Goal: Task Accomplishment & Management: Use online tool/utility

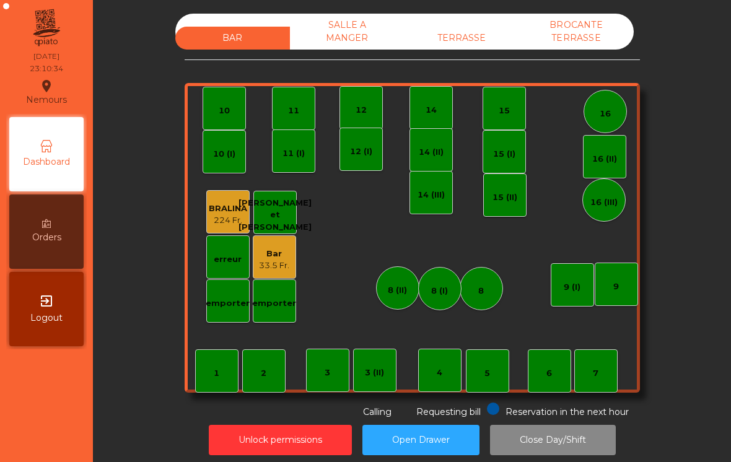
click at [270, 271] on div "Bar 33.5 Fr." at bounding box center [274, 256] width 43 height 43
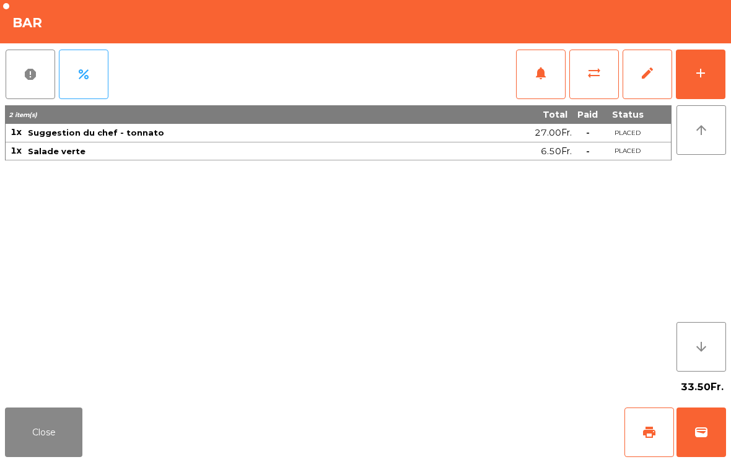
click at [32, 429] on button "Close" at bounding box center [43, 432] width 77 height 50
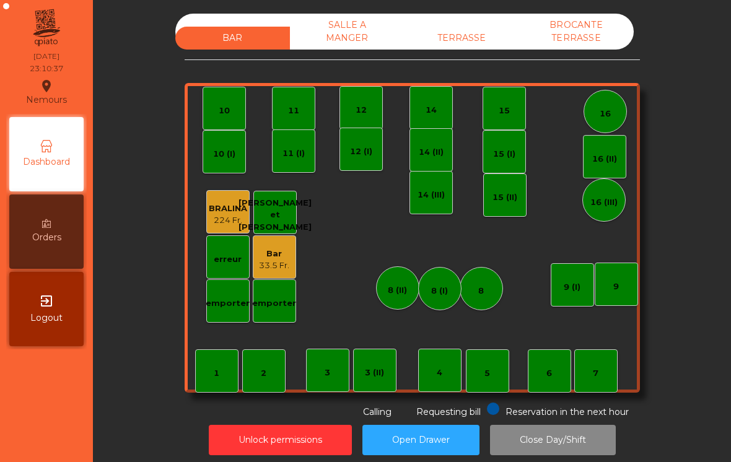
click at [227, 438] on button "Unlock permissions" at bounding box center [280, 440] width 143 height 30
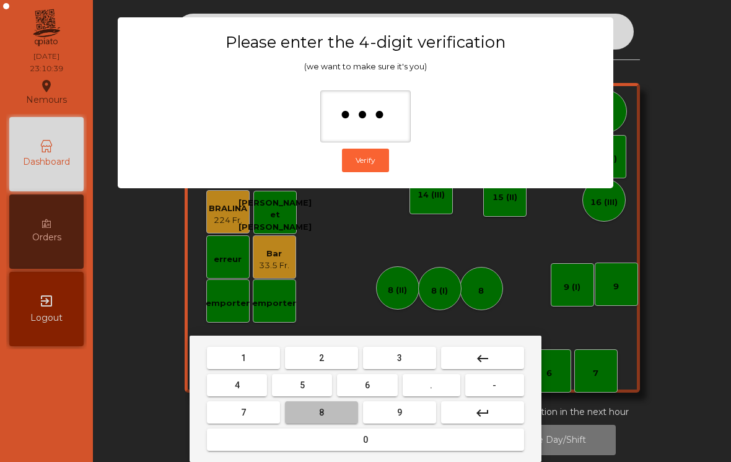
type input "****"
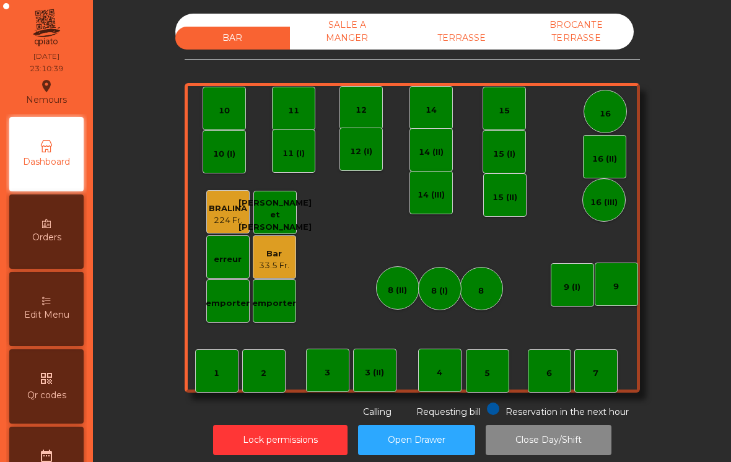
click at [281, 262] on div "33.5 Fr." at bounding box center [274, 265] width 30 height 12
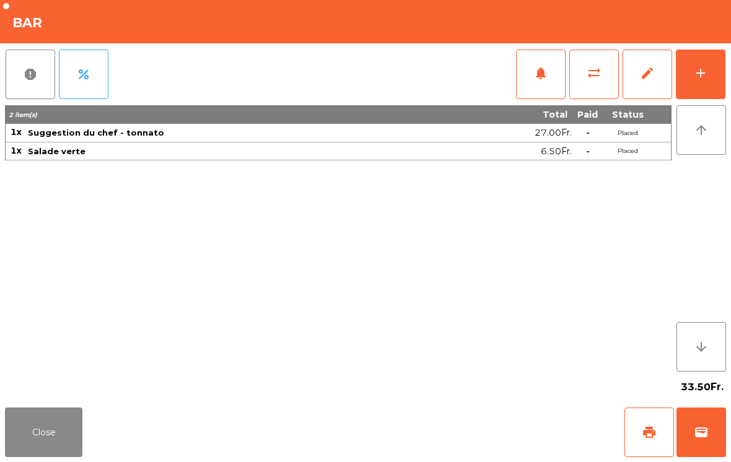
click at [646, 77] on span "edit" at bounding box center [647, 73] width 15 height 15
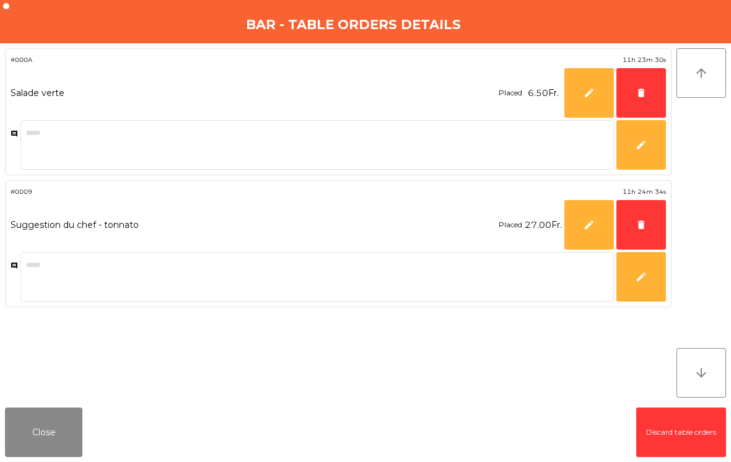
click at [650, 97] on button "delete" at bounding box center [641, 93] width 50 height 50
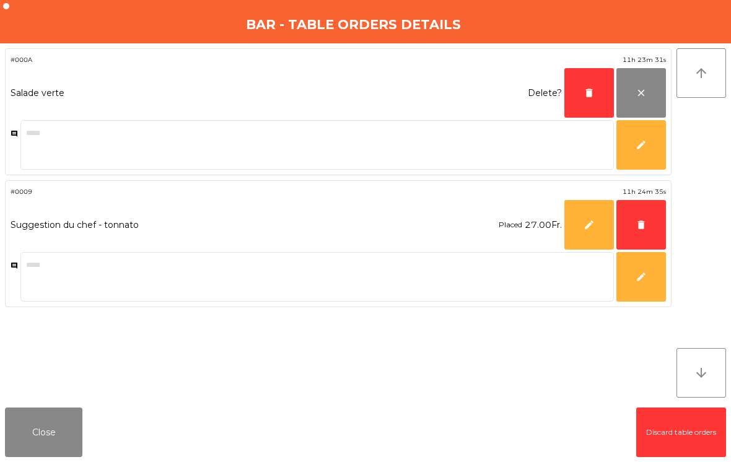
click at [593, 100] on button "delete" at bounding box center [589, 93] width 50 height 50
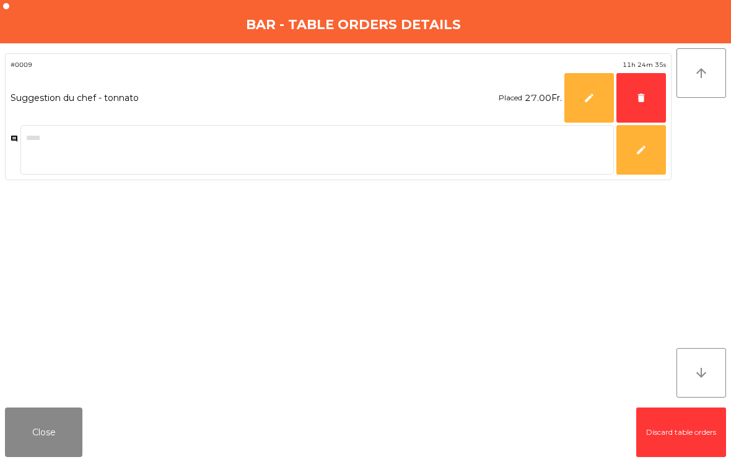
click at [652, 109] on button "delete" at bounding box center [641, 98] width 50 height 50
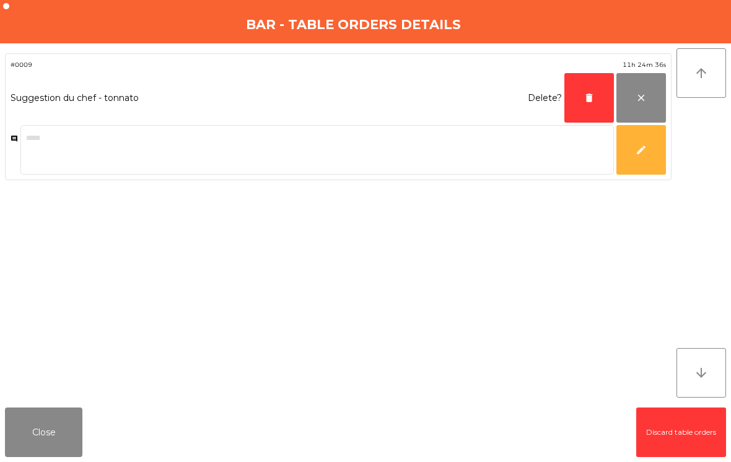
click at [592, 101] on span "delete" at bounding box center [588, 97] width 11 height 11
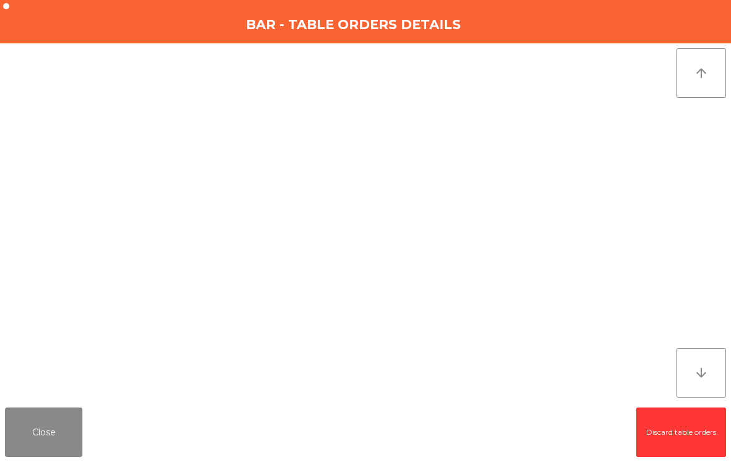
click at [41, 432] on button "Close" at bounding box center [43, 432] width 77 height 50
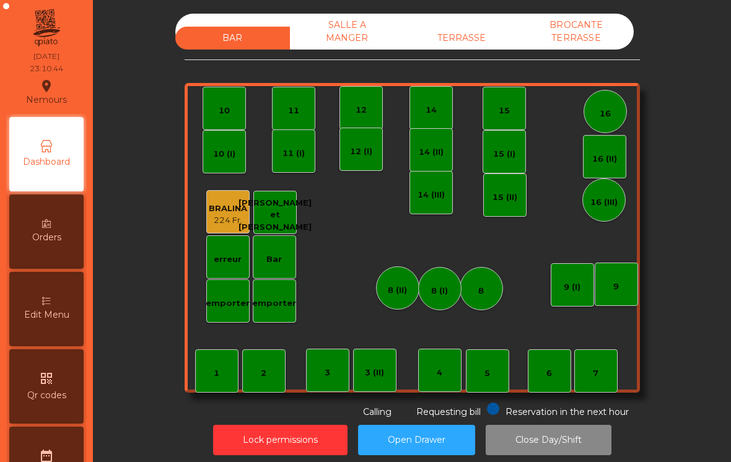
click at [238, 441] on button "Lock permissions" at bounding box center [280, 440] width 134 height 30
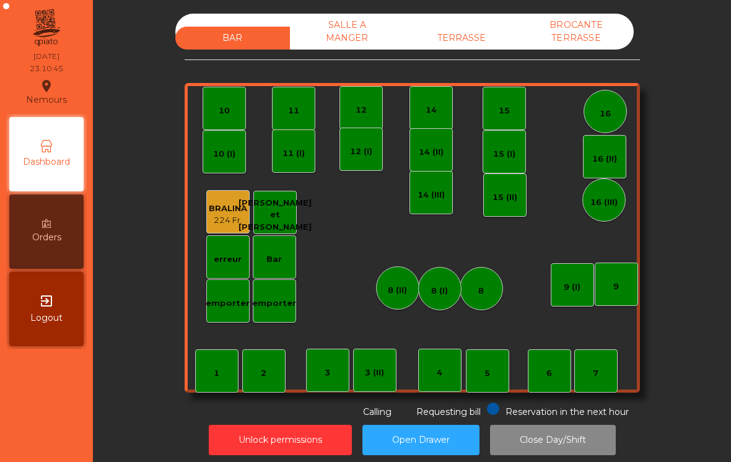
click at [357, 31] on div "SALLE A MANGER" at bounding box center [347, 32] width 115 height 36
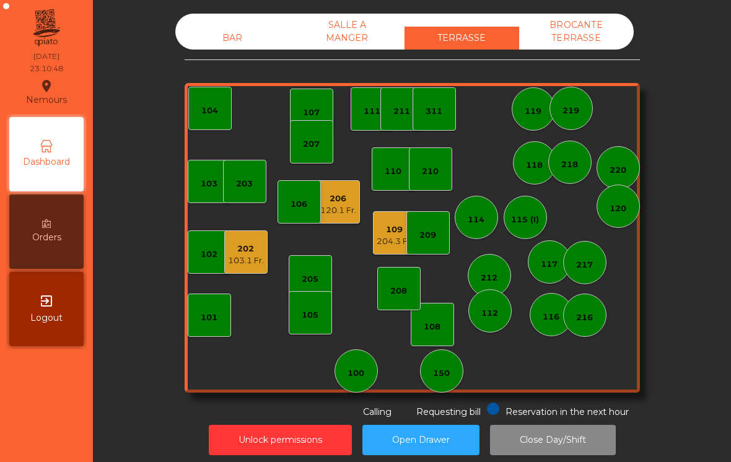
click at [608, 39] on div "BROCANTE TERRASSE" at bounding box center [576, 32] width 115 height 36
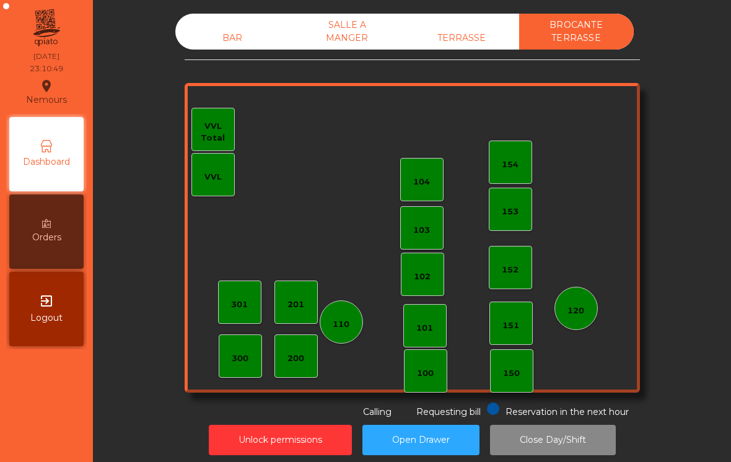
click at [226, 46] on div "BAR" at bounding box center [232, 38] width 115 height 23
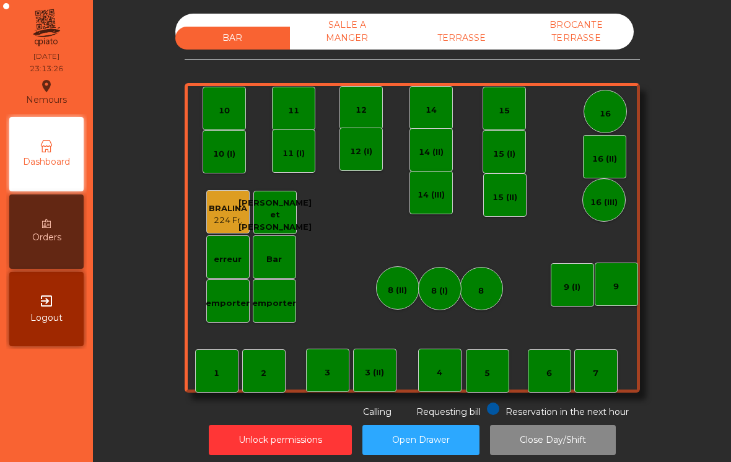
click at [460, 48] on div "TERRASSE" at bounding box center [461, 38] width 115 height 23
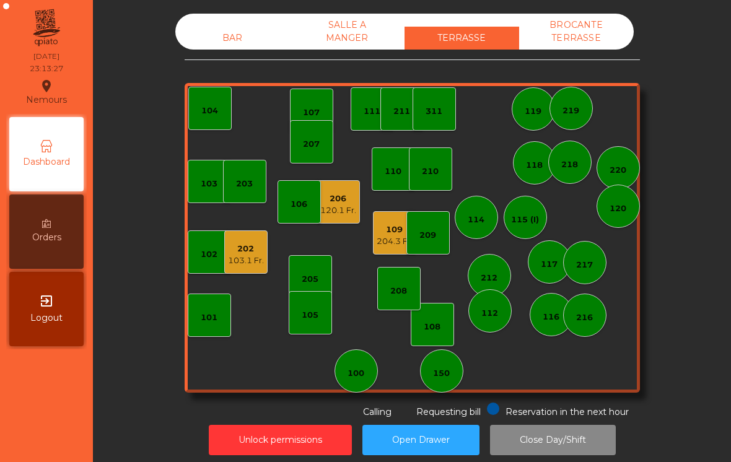
click at [331, 202] on div "206" at bounding box center [338, 199] width 36 height 12
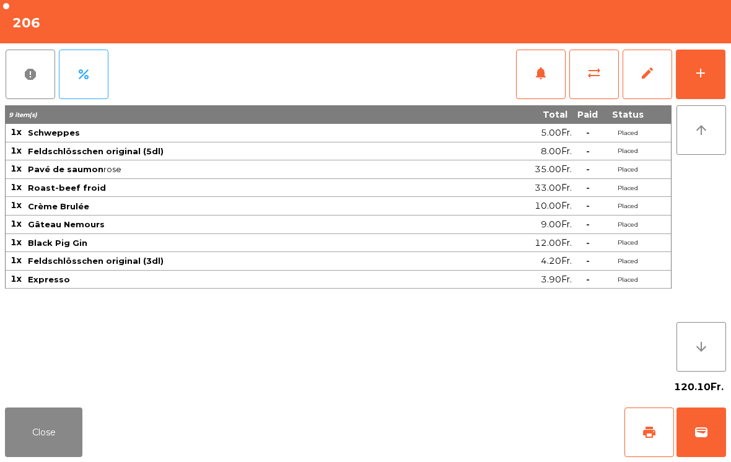
click at [59, 419] on button "Close" at bounding box center [43, 432] width 77 height 50
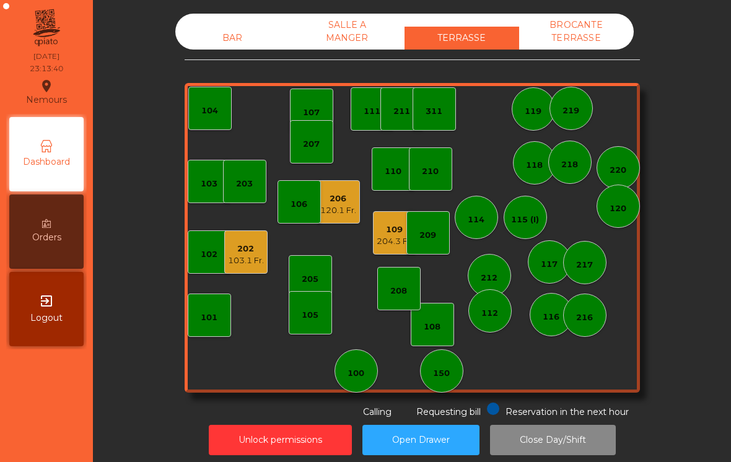
click at [251, 37] on div "BAR" at bounding box center [232, 38] width 115 height 23
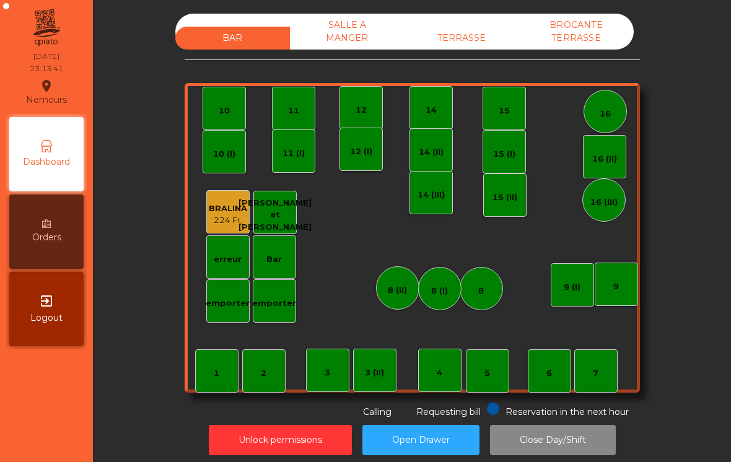
click at [456, 41] on div "TERRASSE" at bounding box center [461, 38] width 115 height 23
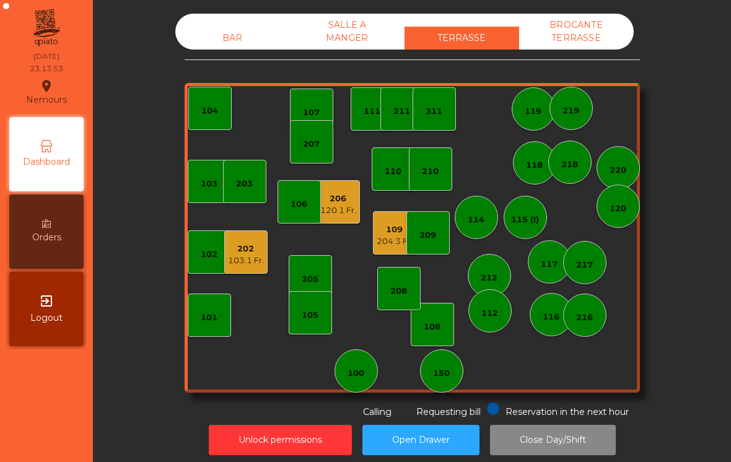
click at [240, 259] on div "103.1 Fr." at bounding box center [246, 261] width 36 height 12
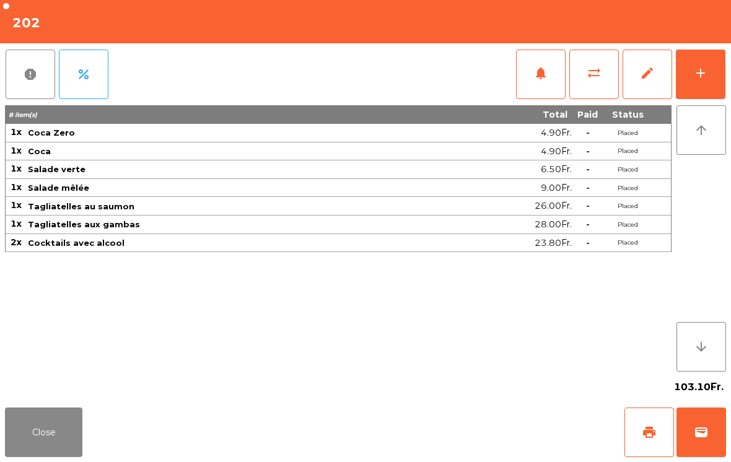
click at [712, 442] on button "wallet" at bounding box center [701, 432] width 50 height 50
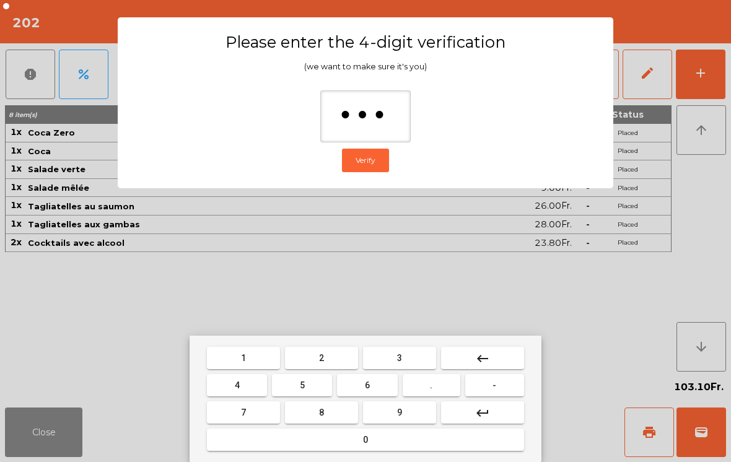
type input "****"
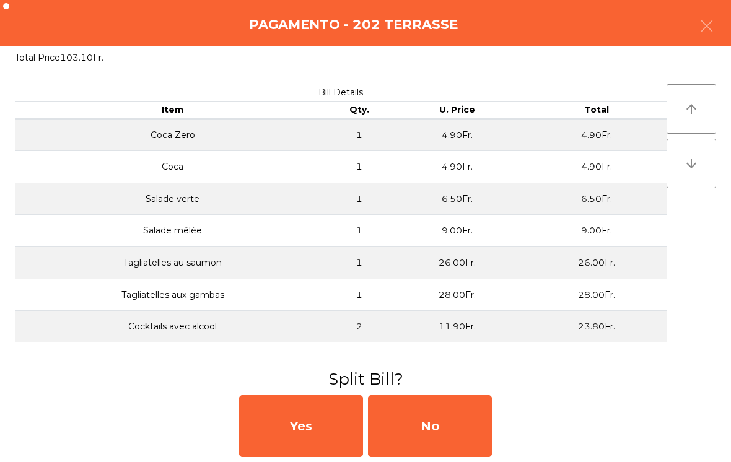
click at [482, 423] on div "No" at bounding box center [430, 426] width 124 height 62
click at [455, 426] on div "MB" at bounding box center [430, 426] width 124 height 62
click at [450, 423] on div "No" at bounding box center [430, 426] width 124 height 62
click at [437, 421] on div "No" at bounding box center [430, 426] width 124 height 62
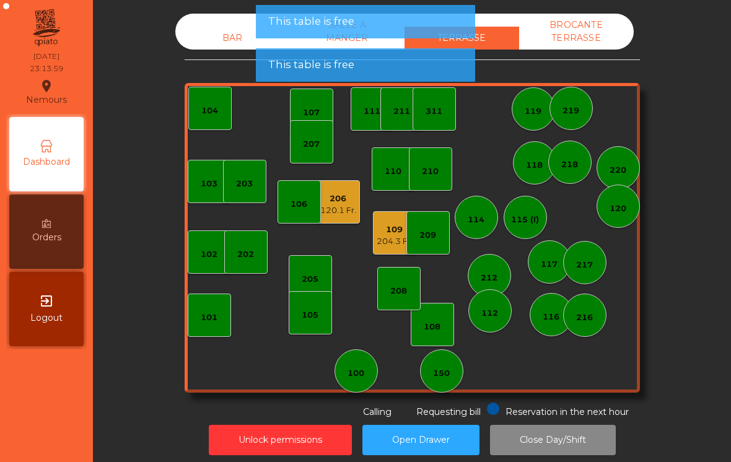
click at [390, 240] on div "204.3 Fr." at bounding box center [394, 241] width 36 height 12
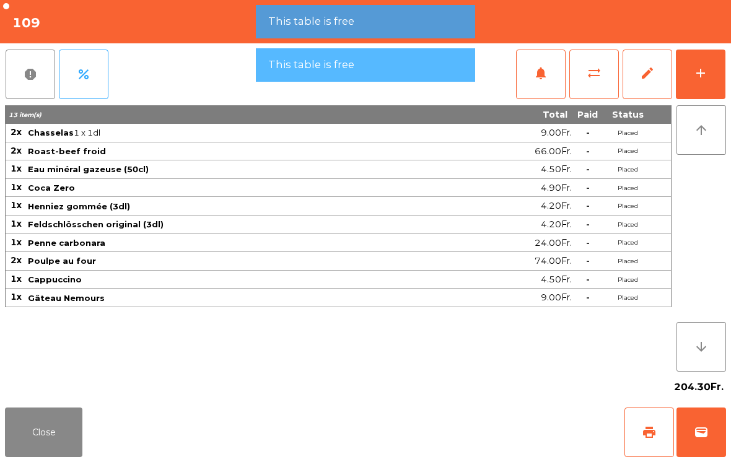
click at [651, 432] on span "print" at bounding box center [649, 432] width 15 height 15
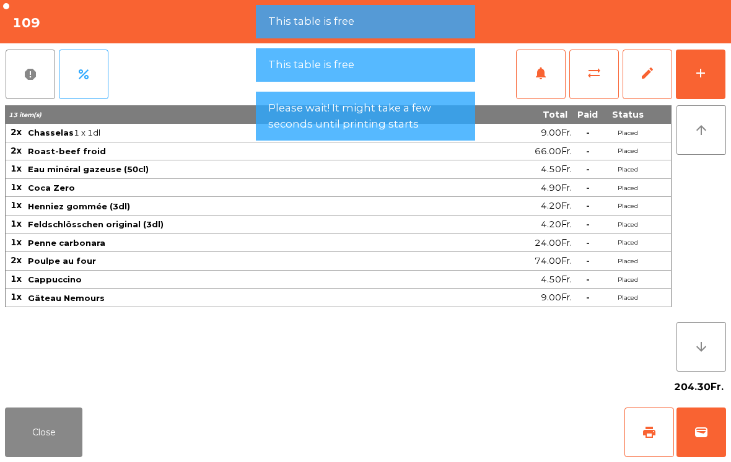
click at [700, 425] on span "wallet" at bounding box center [701, 432] width 15 height 15
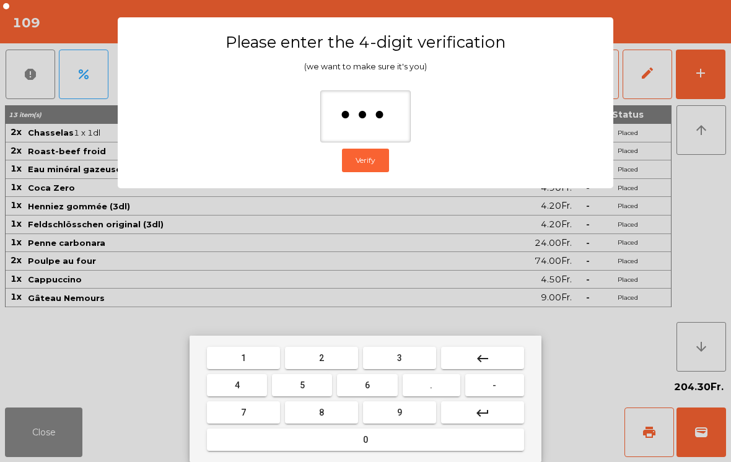
type input "****"
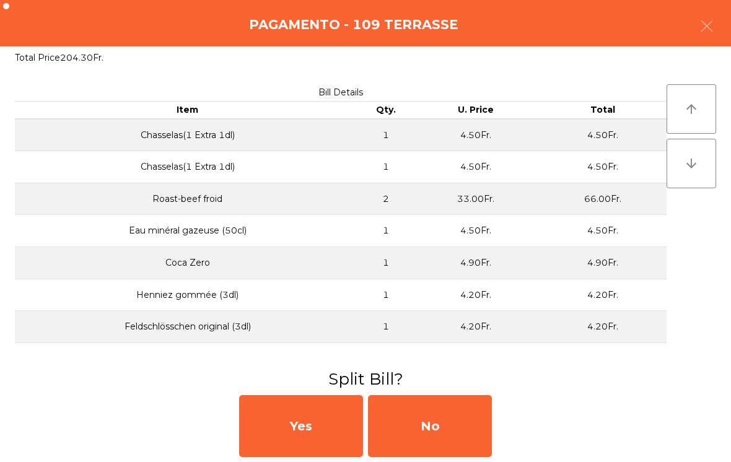
click at [467, 429] on div "No" at bounding box center [430, 426] width 124 height 62
click at [456, 419] on div "MB" at bounding box center [430, 426] width 124 height 62
click at [446, 417] on div "No" at bounding box center [430, 426] width 124 height 62
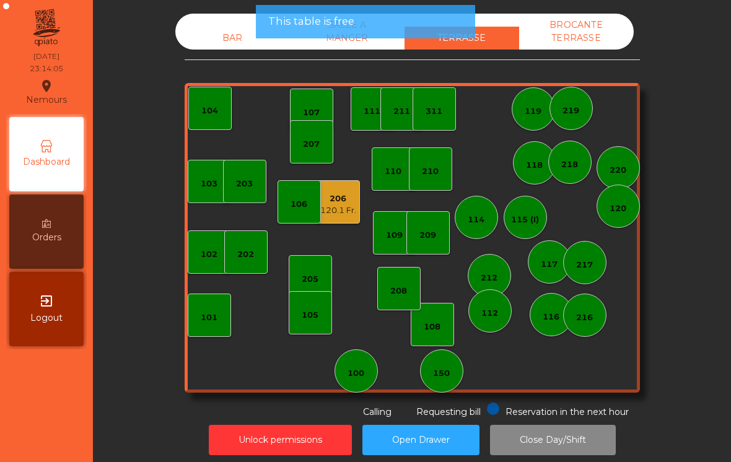
click at [348, 207] on div "120.1 Fr." at bounding box center [338, 210] width 36 height 12
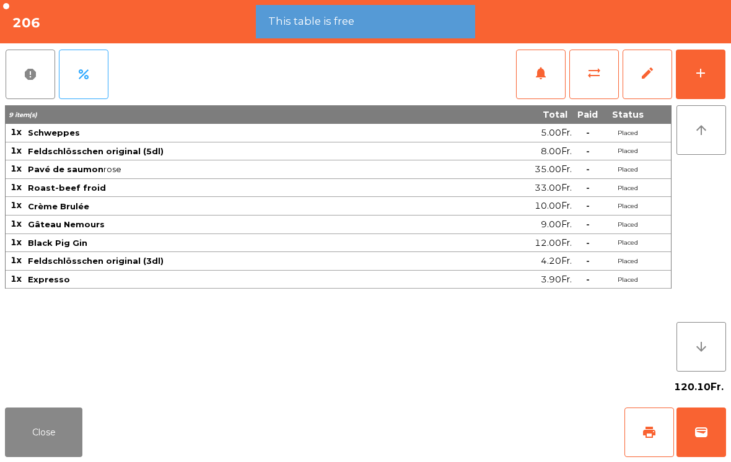
click at [686, 429] on button "wallet" at bounding box center [701, 432] width 50 height 50
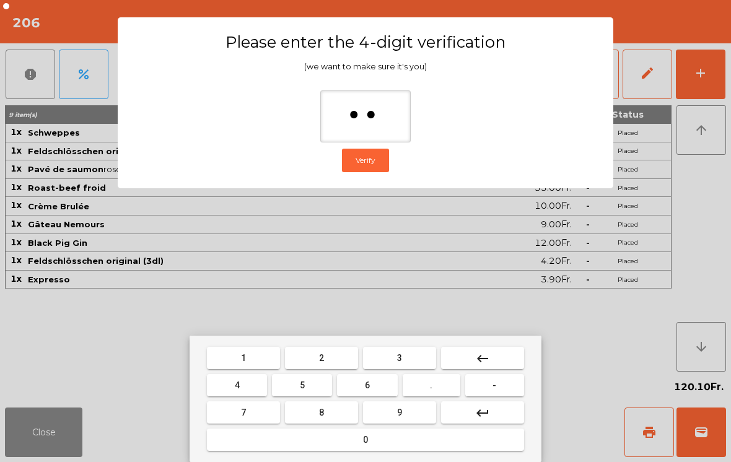
type input "***"
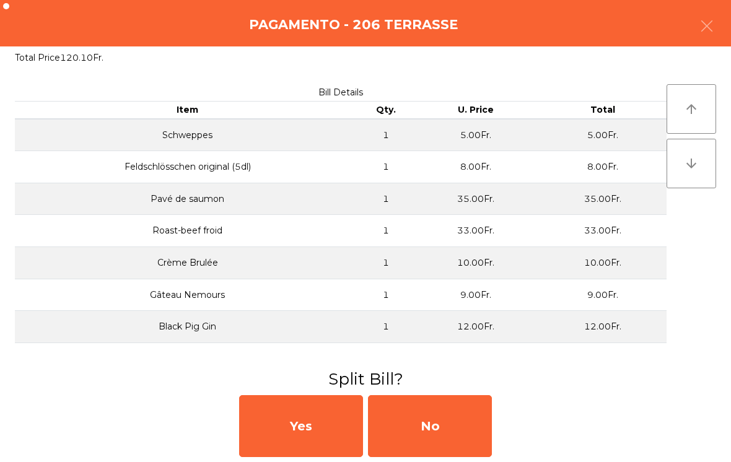
click at [436, 424] on div "No" at bounding box center [430, 426] width 124 height 62
click at [437, 441] on div "MB" at bounding box center [430, 426] width 124 height 62
click at [445, 423] on div "No" at bounding box center [430, 426] width 124 height 62
click at [443, 411] on div "No" at bounding box center [430, 426] width 124 height 62
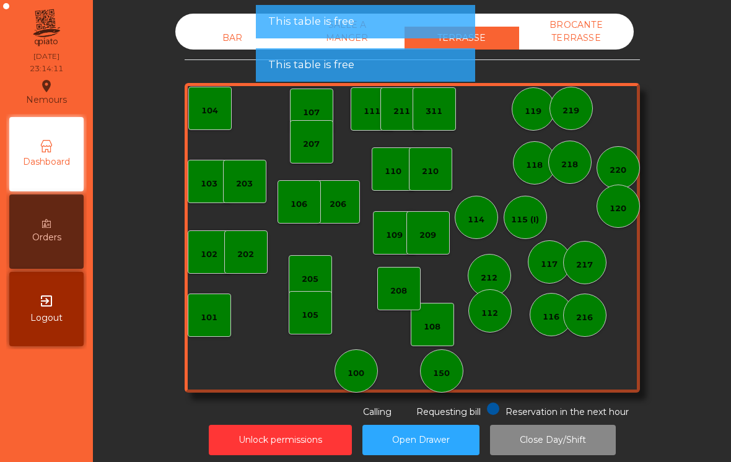
click at [434, 419] on div "Unlock permissions Open Drawer Close Day/Shift" at bounding box center [412, 440] width 604 height 43
click at [237, 44] on div "BAR" at bounding box center [232, 38] width 115 height 23
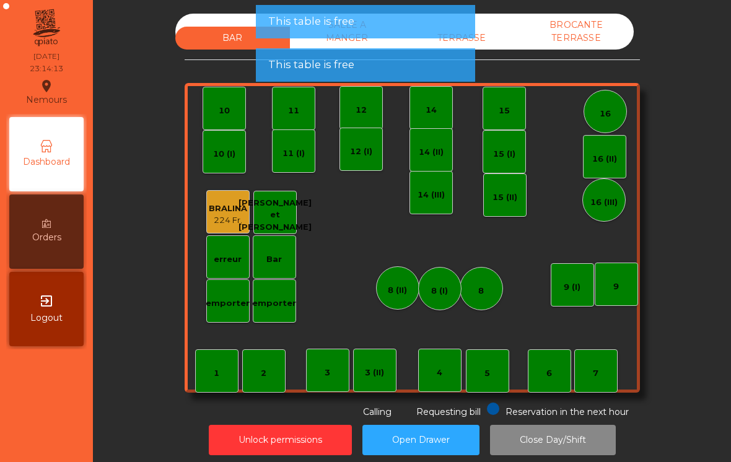
click at [580, 49] on div "BROCANTE TERRASSE" at bounding box center [576, 32] width 115 height 36
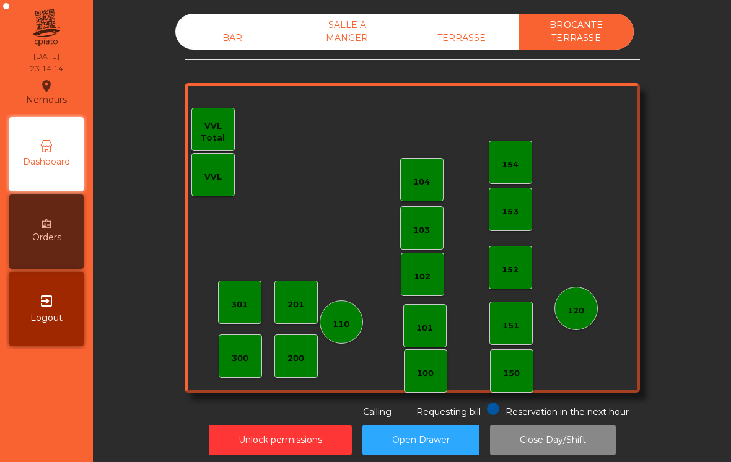
click at [224, 30] on div "BAR" at bounding box center [232, 38] width 115 height 23
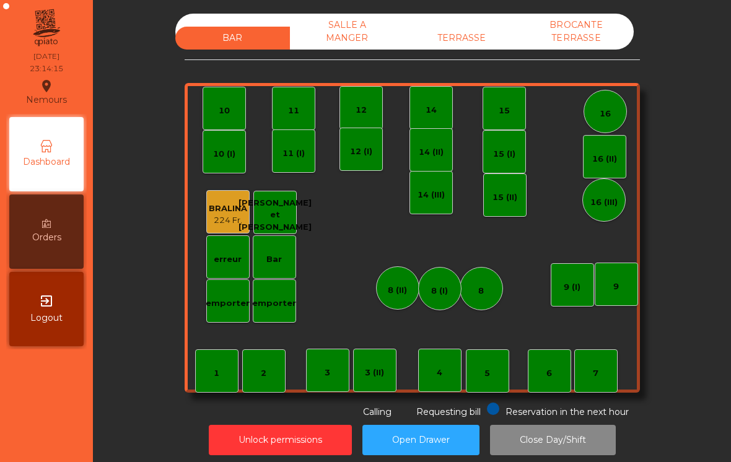
click at [575, 440] on button "Close Day/Shift" at bounding box center [553, 440] width 126 height 30
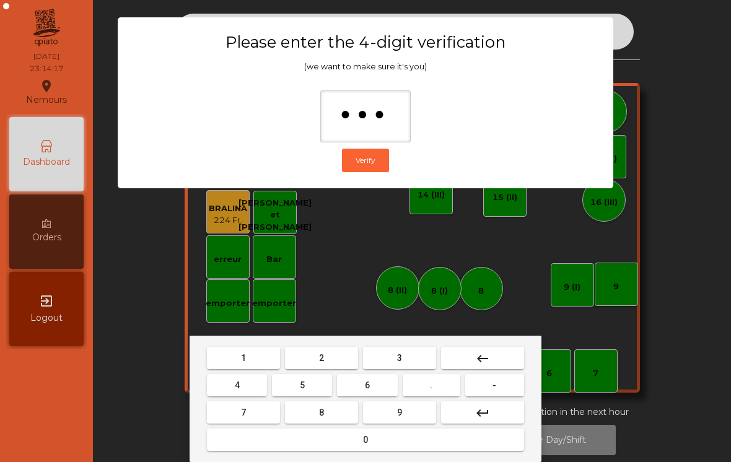
type input "****"
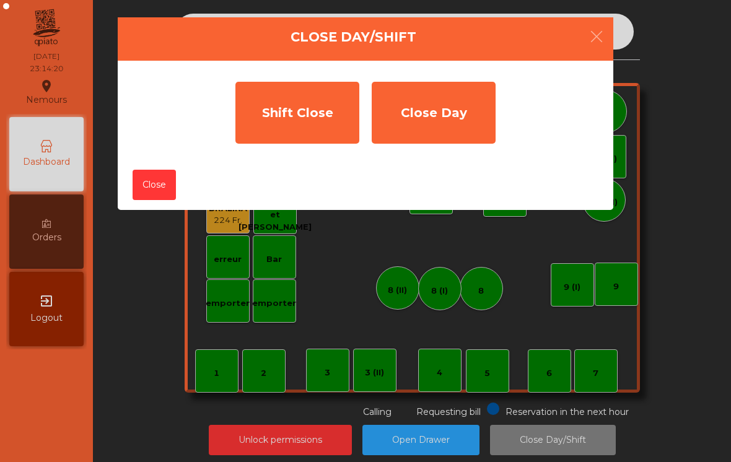
click at [302, 111] on div "Shift Close" at bounding box center [297, 113] width 124 height 62
